Goal: Information Seeking & Learning: Understand process/instructions

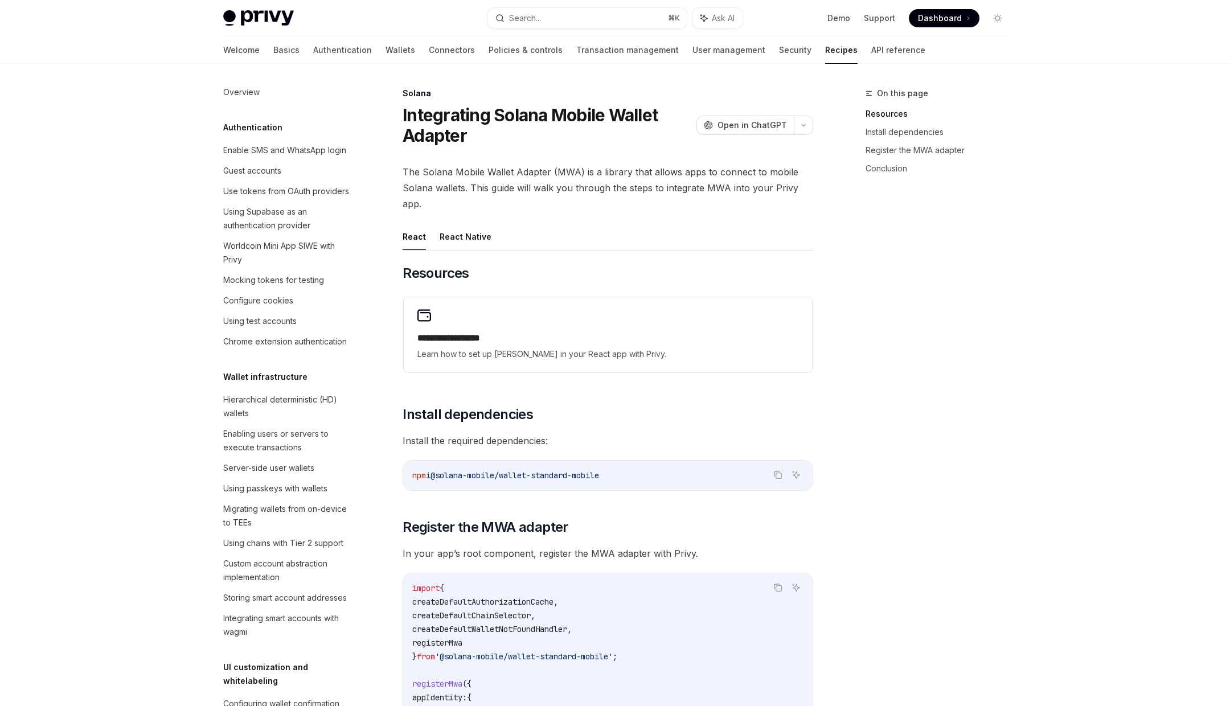
scroll to position [1424, 0]
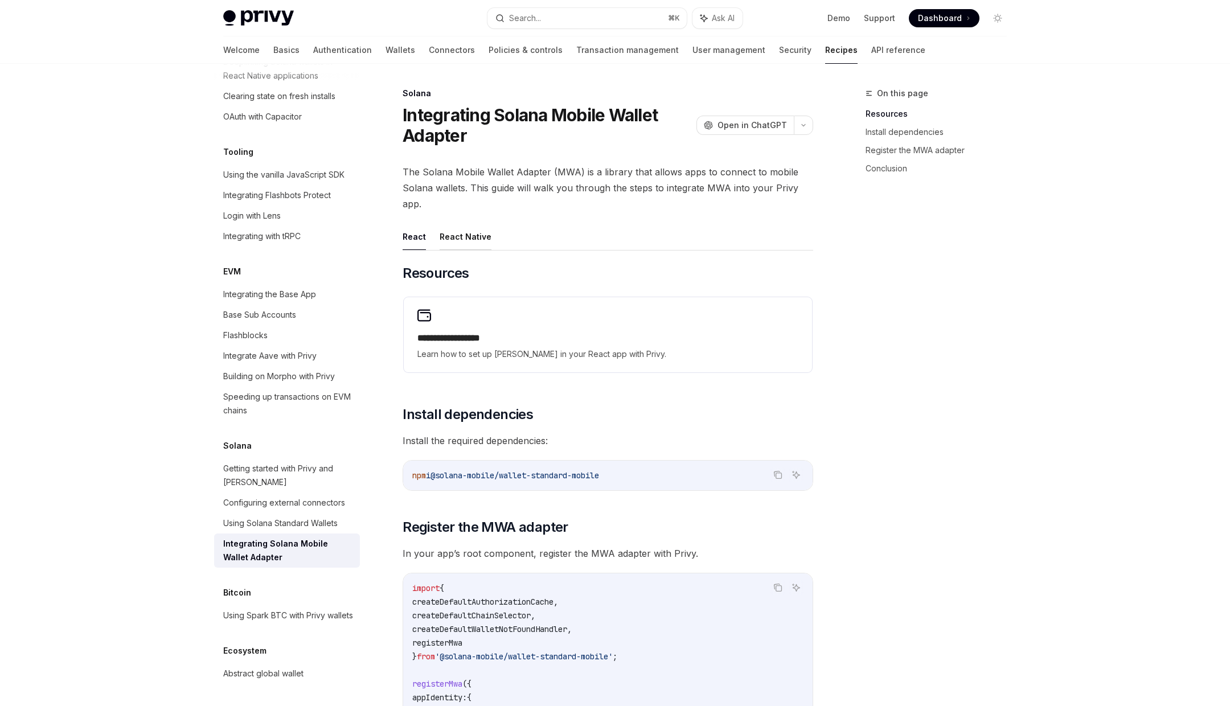
click at [486, 237] on button "React Native" at bounding box center [466, 236] width 52 height 27
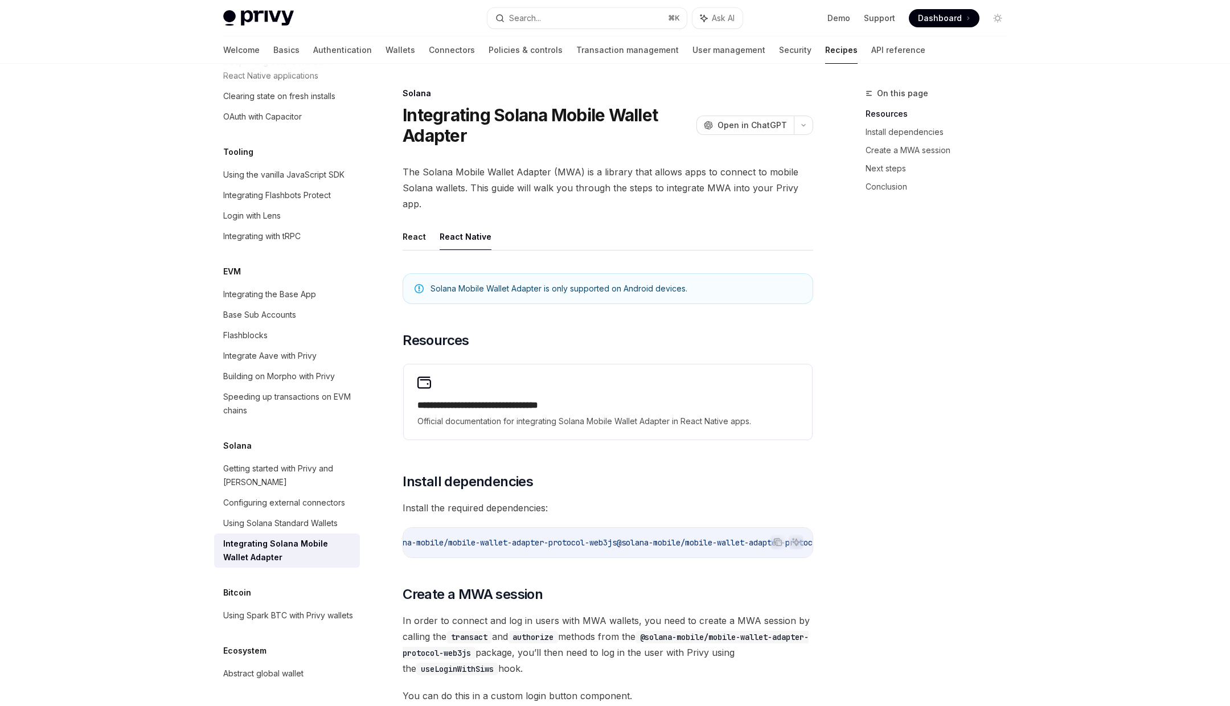
scroll to position [0, 153]
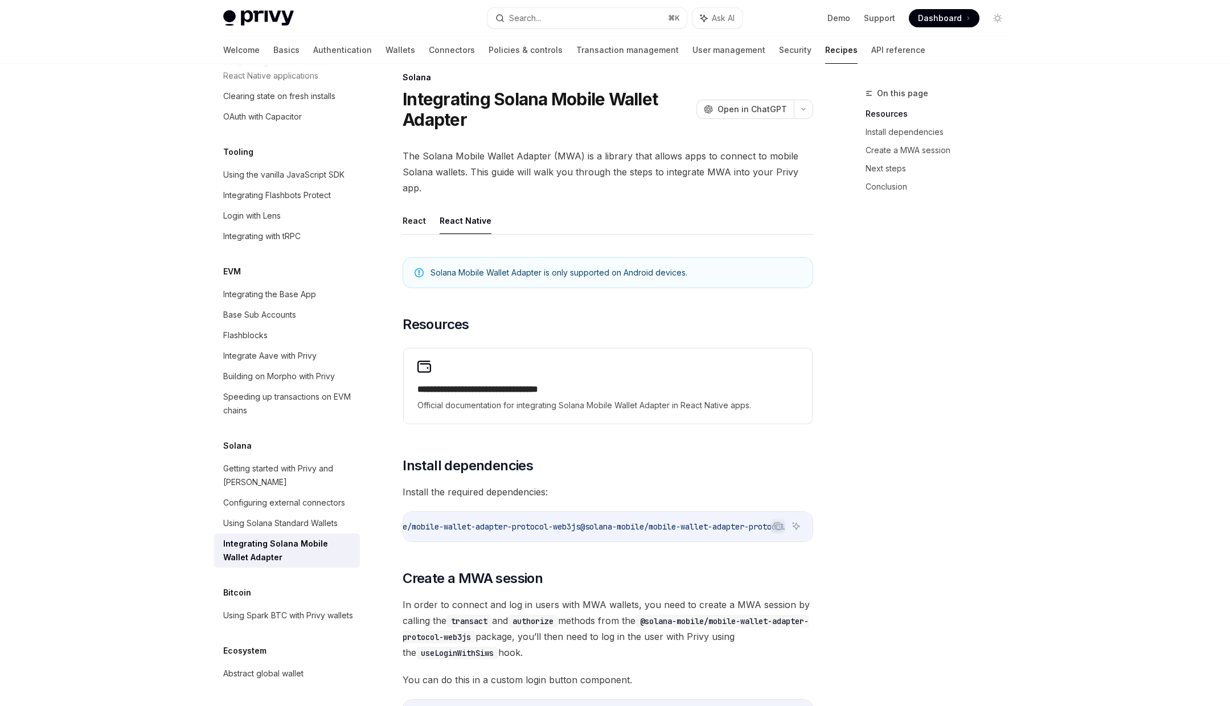
scroll to position [0, 0]
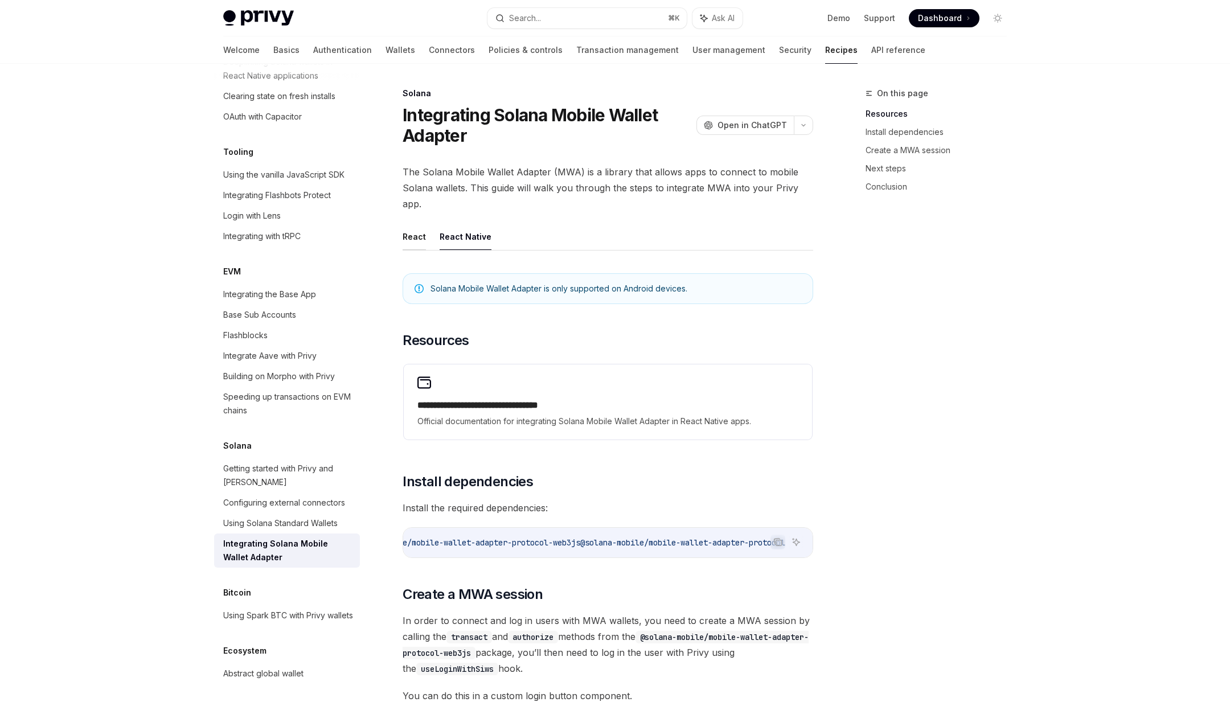
click at [423, 245] on button "React" at bounding box center [414, 236] width 23 height 27
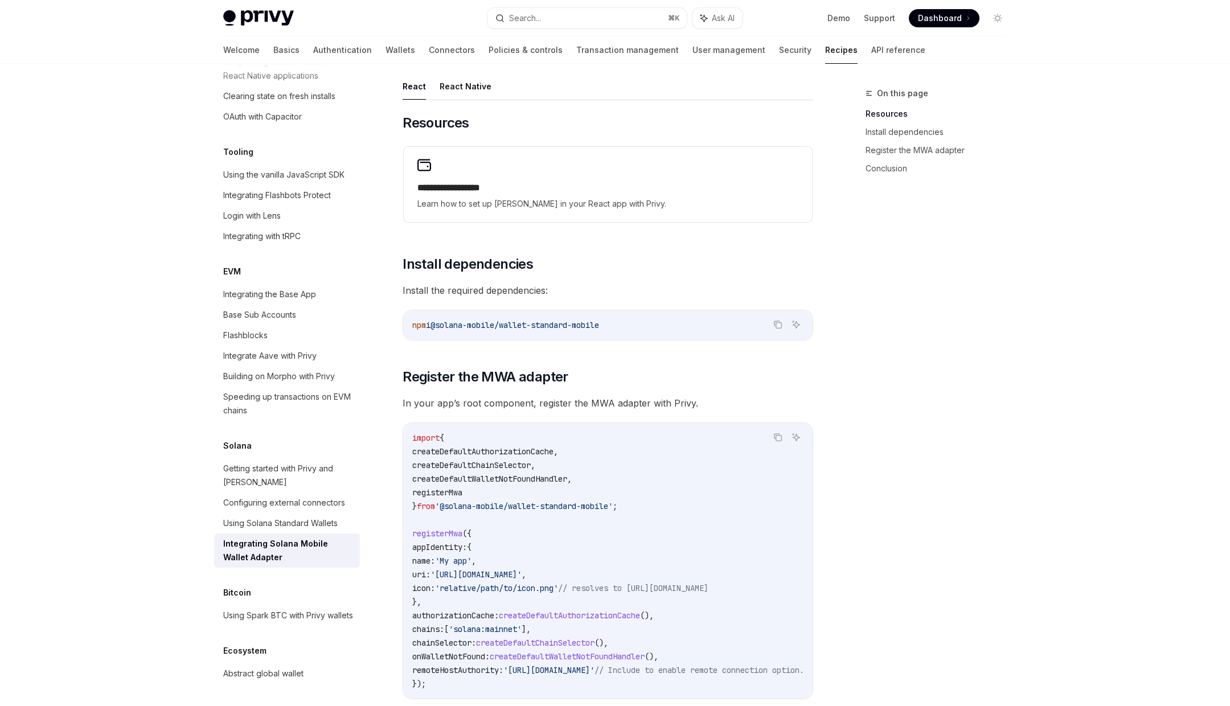
scroll to position [63, 0]
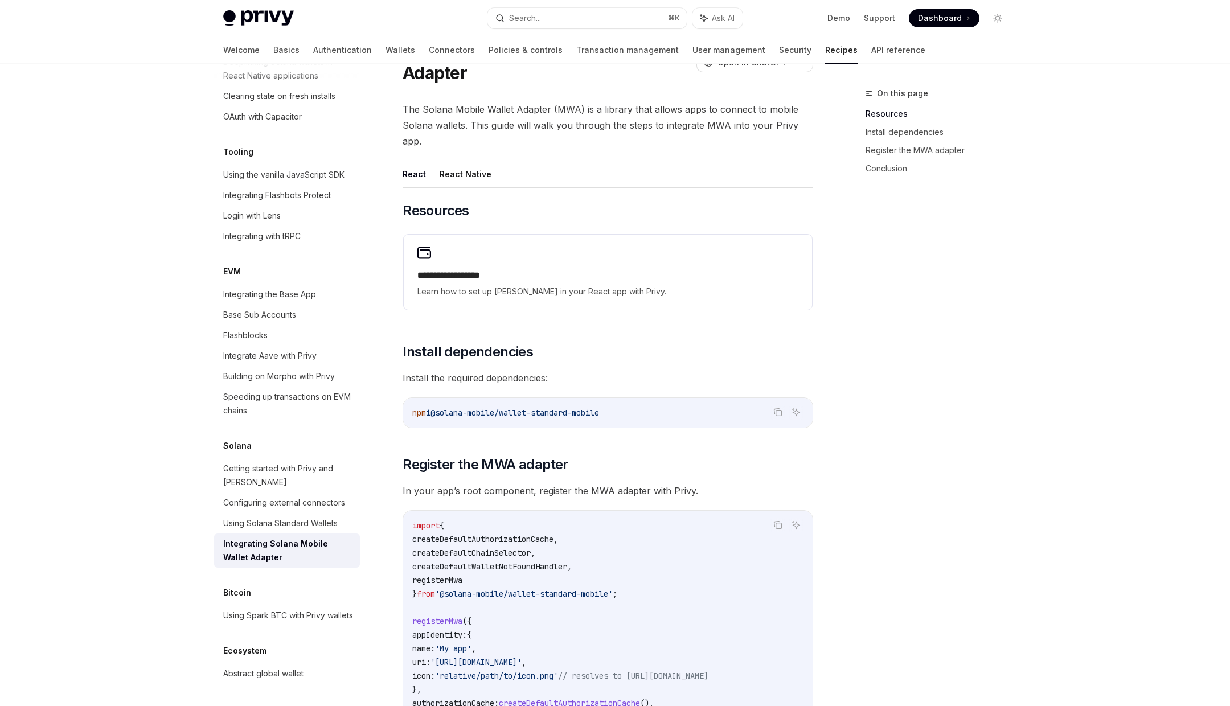
click at [468, 192] on div "**********" at bounding box center [608, 483] width 411 height 645
click at [474, 174] on button "React Native" at bounding box center [466, 174] width 52 height 27
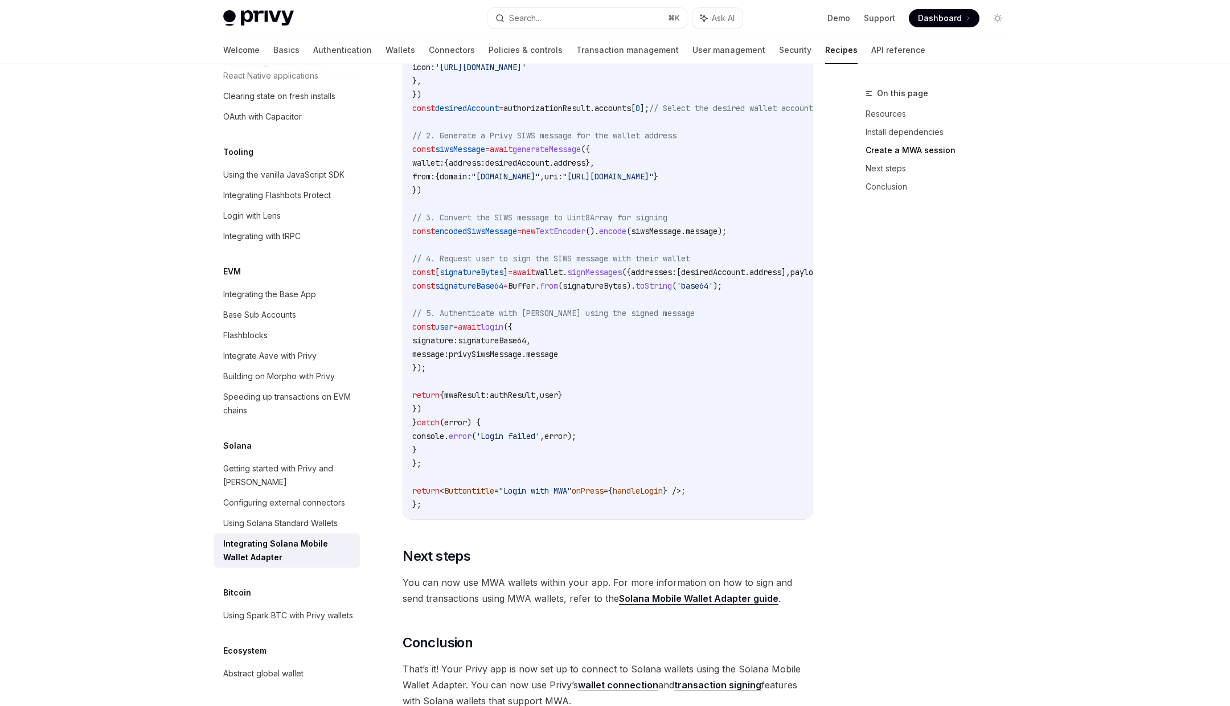
scroll to position [1047, 0]
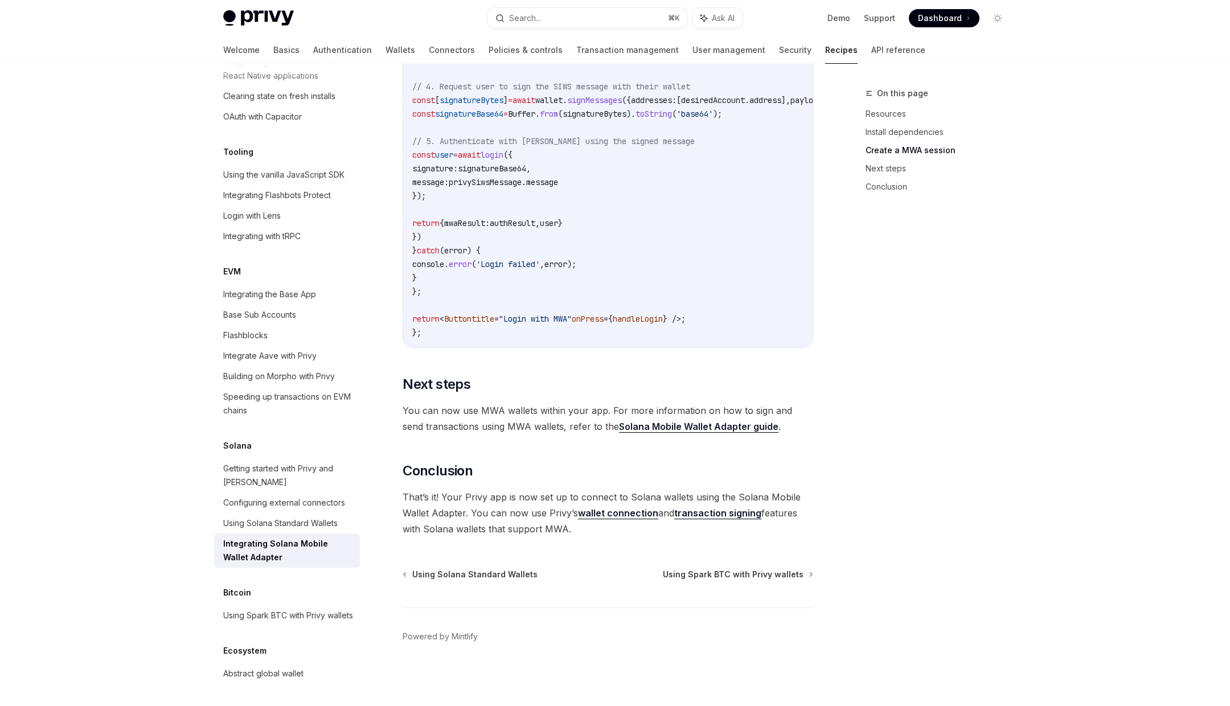
click at [861, 350] on div "On this page Resources Install dependencies Create a MWA session Next steps Con…" at bounding box center [929, 397] width 173 height 620
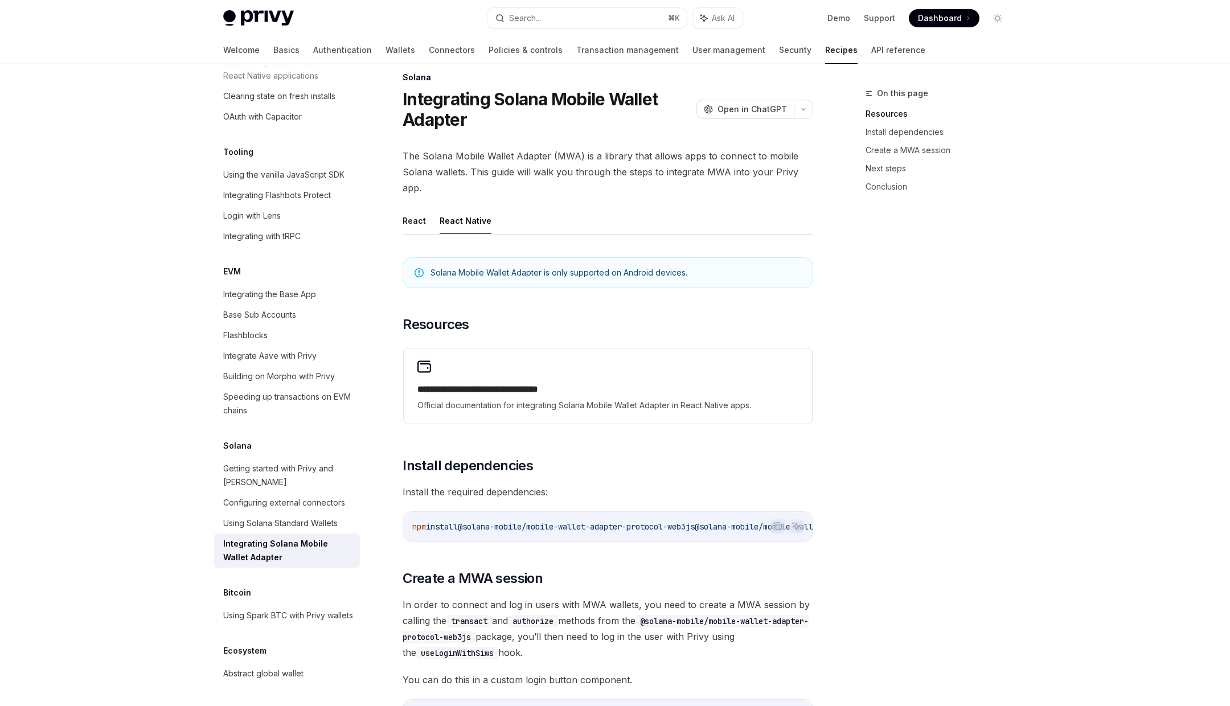
scroll to position [15, 0]
click at [419, 225] on button "React" at bounding box center [414, 221] width 23 height 27
type textarea "*"
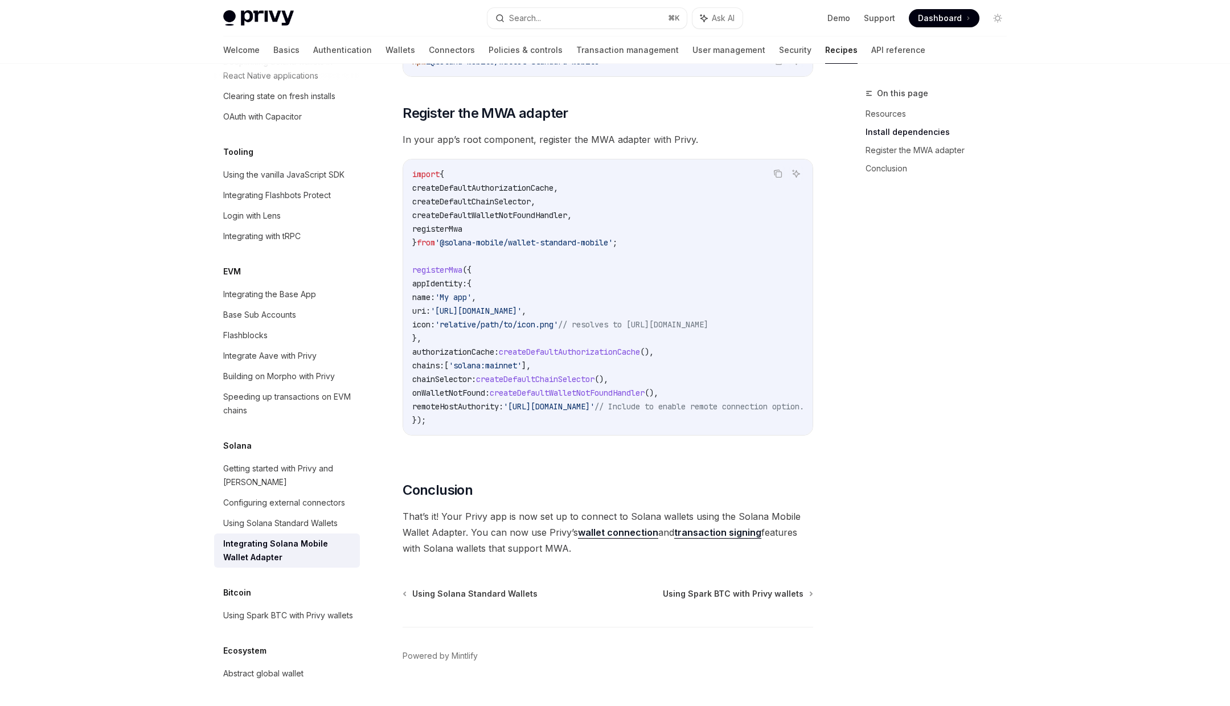
scroll to position [436, 0]
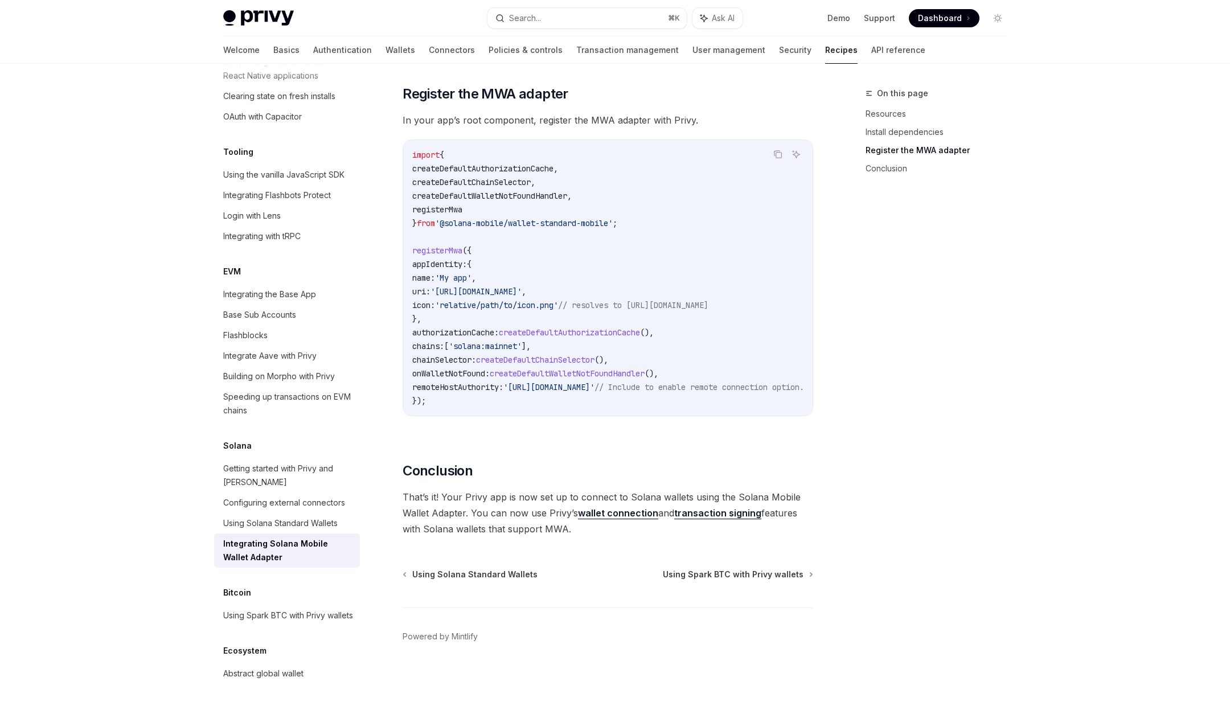
click at [614, 510] on link "wallet connection" at bounding box center [618, 513] width 80 height 12
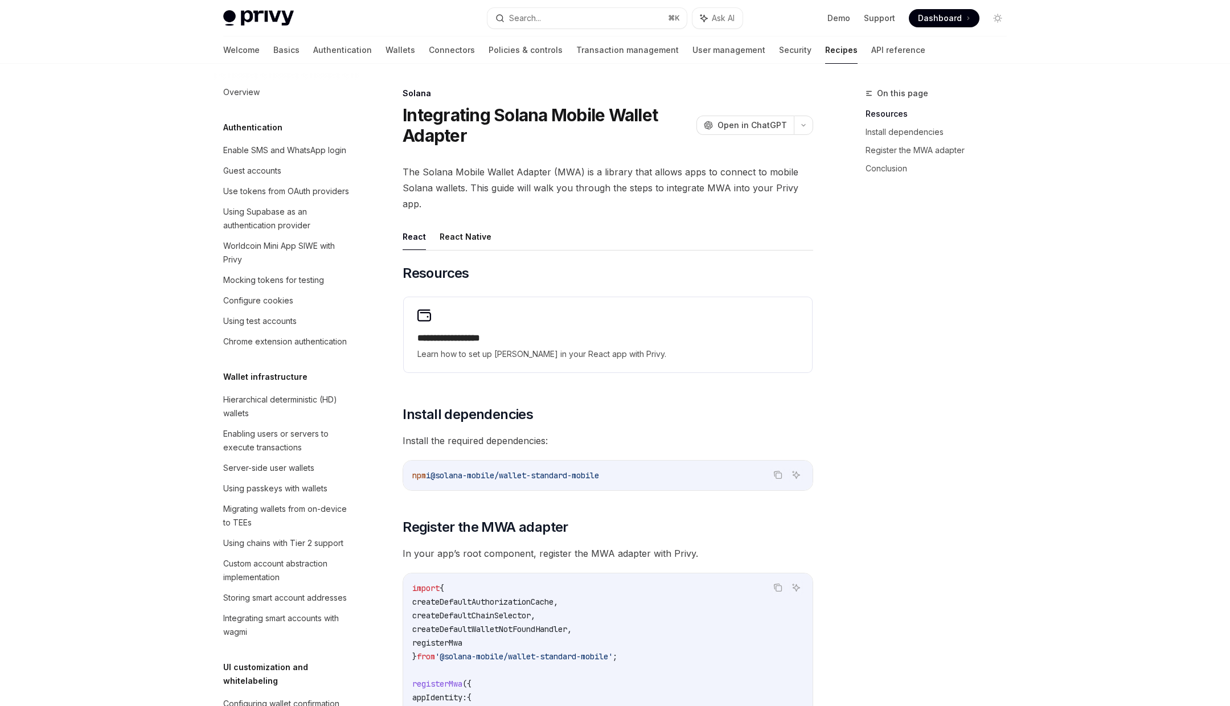
scroll to position [1424, 0]
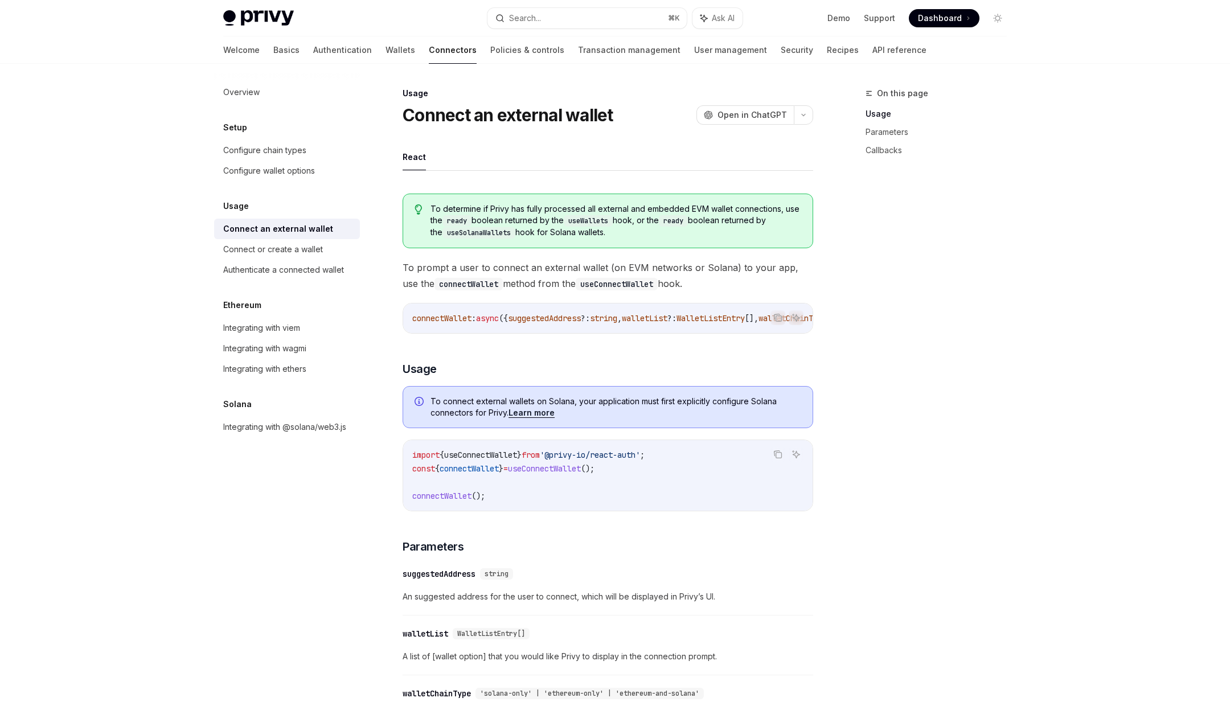
click at [575, 473] on span "useConnectWallet" at bounding box center [544, 469] width 73 height 10
copy span "useConnectWallet"
click at [297, 241] on link "Connect or create a wallet" at bounding box center [287, 249] width 146 height 21
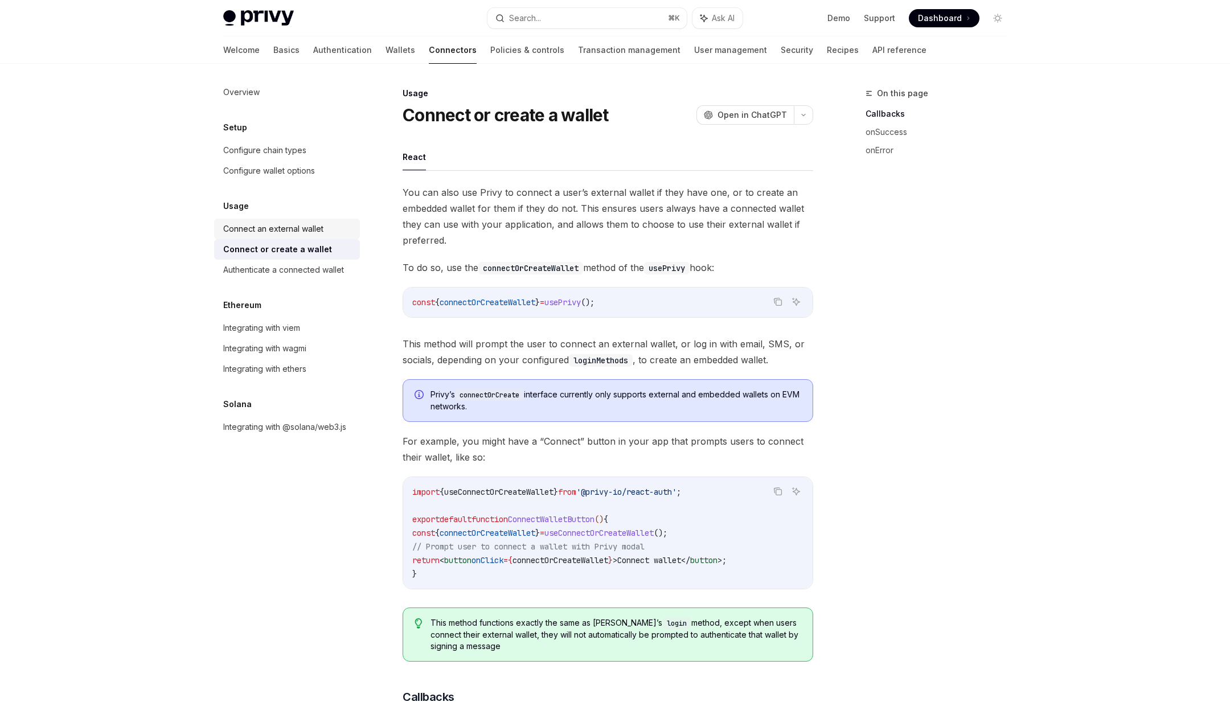
click at [303, 226] on div "Connect an external wallet" at bounding box center [273, 229] width 100 height 14
type textarea "*"
